Goal: Transaction & Acquisition: Obtain resource

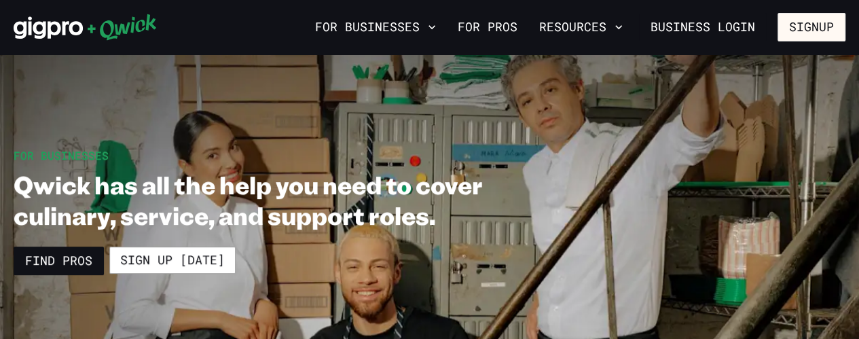
scroll to position [82, 0]
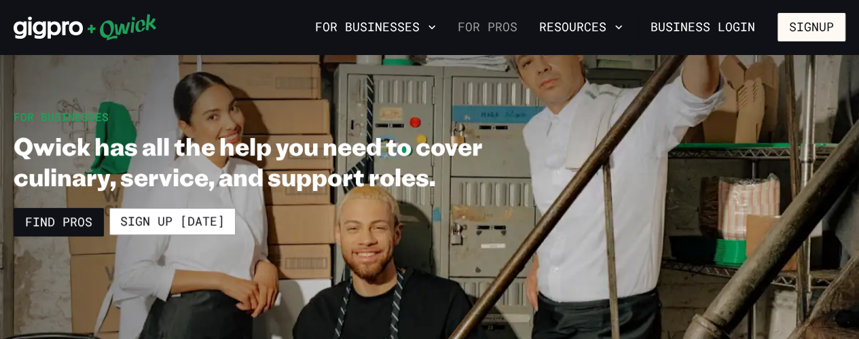
click at [496, 25] on link "For Pros" at bounding box center [487, 27] width 71 height 23
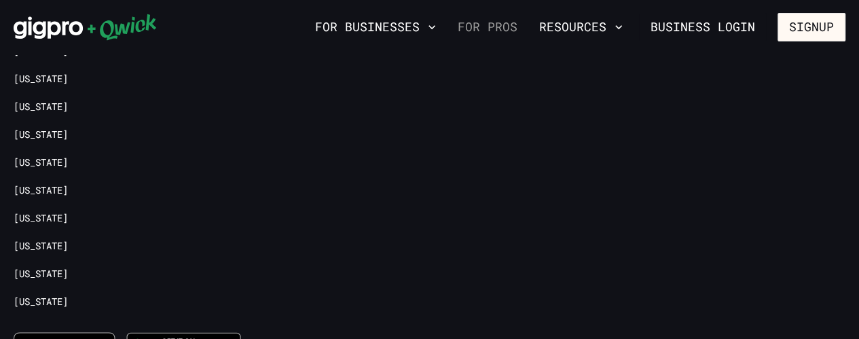
scroll to position [3132, 0]
click at [26, 211] on link "[US_STATE]" at bounding box center [41, 217] width 54 height 13
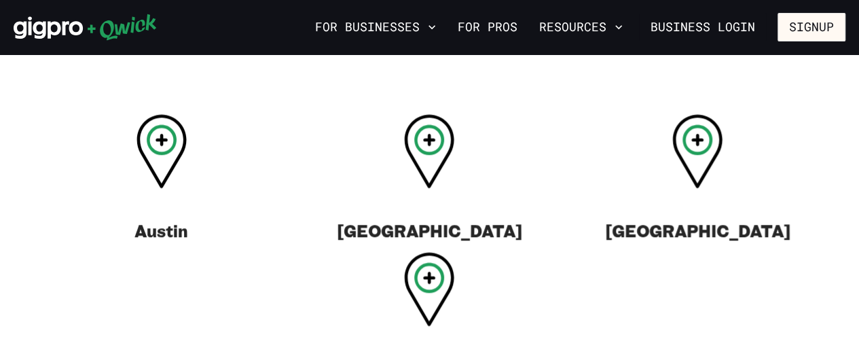
scroll to position [535, 0]
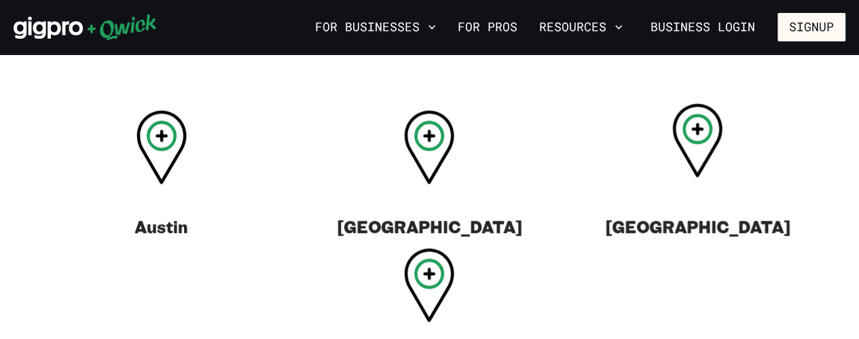
click at [717, 158] on icon at bounding box center [697, 140] width 50 height 74
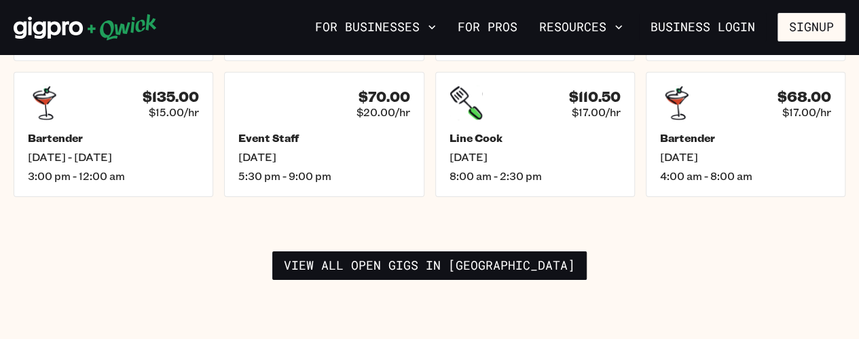
scroll to position [2120, 0]
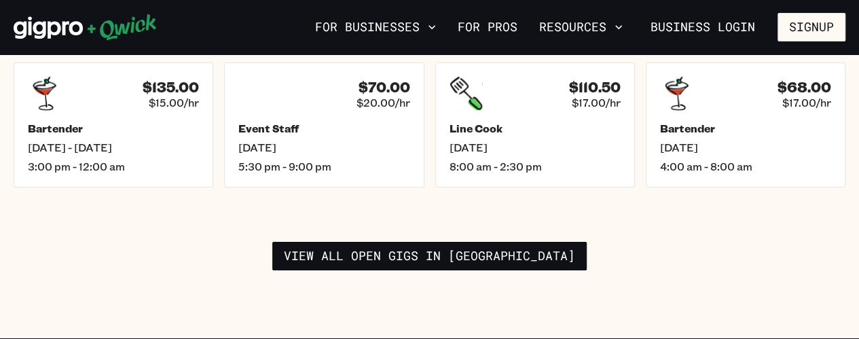
click at [26, 204] on div "$119.00 $17.00/hr FOH Support [DATE] 6:00 am - 1:00 pm $120.00 $15.00/hr Dishwa…" at bounding box center [430, 99] width 832 height 344
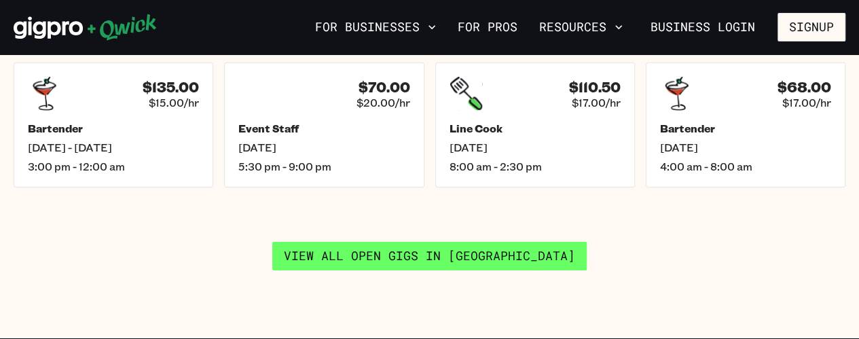
click at [397, 242] on link "View all open gigs in [GEOGRAPHIC_DATA]" at bounding box center [429, 256] width 314 height 29
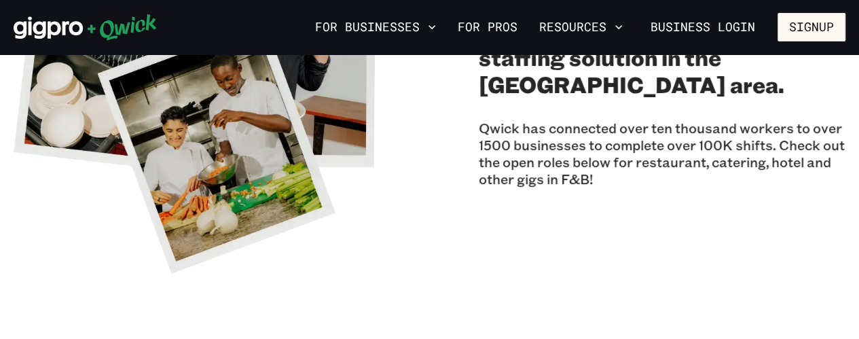
click at [741, 263] on div "Houston Qwick is the leading hospitality staffing solution in the [GEOGRAPHIC_D…" at bounding box center [430, 96] width 832 height 367
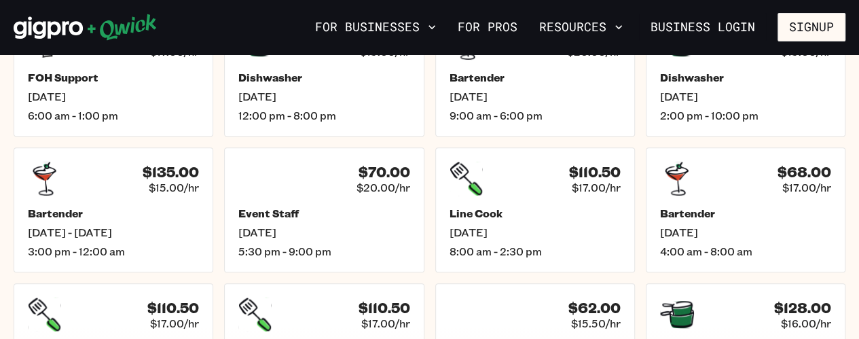
scroll to position [617, 0]
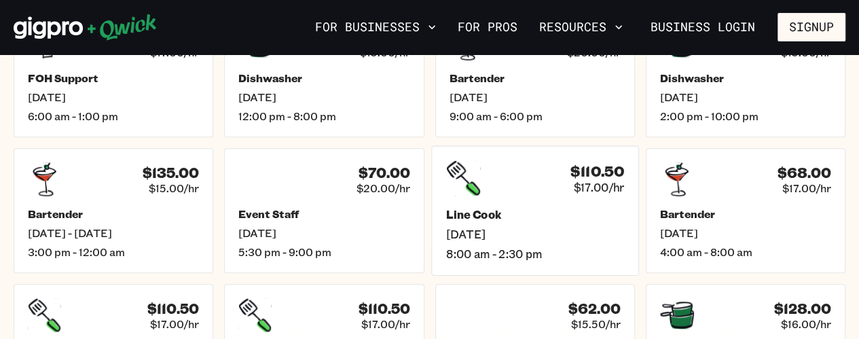
click at [562, 191] on div "$110.50 $17.00/hr" at bounding box center [535, 178] width 178 height 35
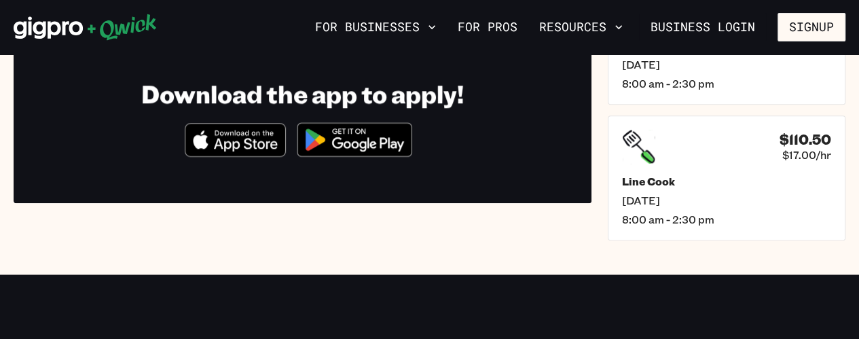
scroll to position [418, 0]
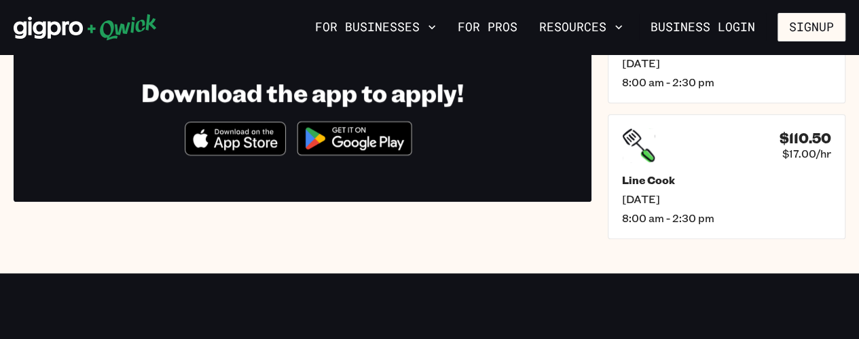
click at [359, 137] on img at bounding box center [355, 138] width 132 height 51
